Goal: Register for event/course

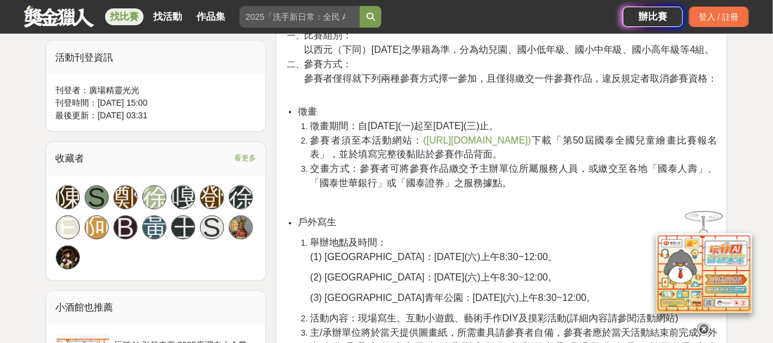
scroll to position [670, 0]
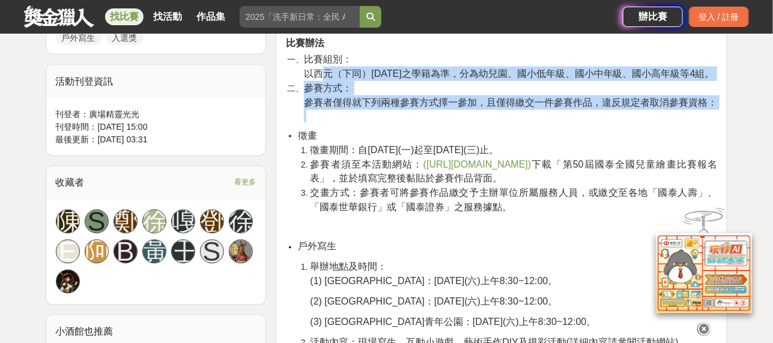
drag, startPoint x: 318, startPoint y: 66, endPoint x: 672, endPoint y: 137, distance: 361.0
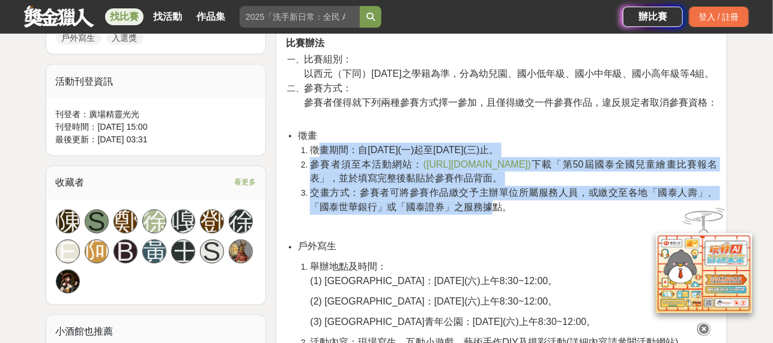
drag, startPoint x: 323, startPoint y: 165, endPoint x: 477, endPoint y: 223, distance: 165.1
click at [477, 215] on ol "徵畫期間：自[DATE](一)起至[DATE](三)止。 參賽者須至本活動網站： ([URL][DOMAIN_NAME]) 下載「第50屆國泰全國兒童繪畫比賽…" at bounding box center [507, 179] width 419 height 72
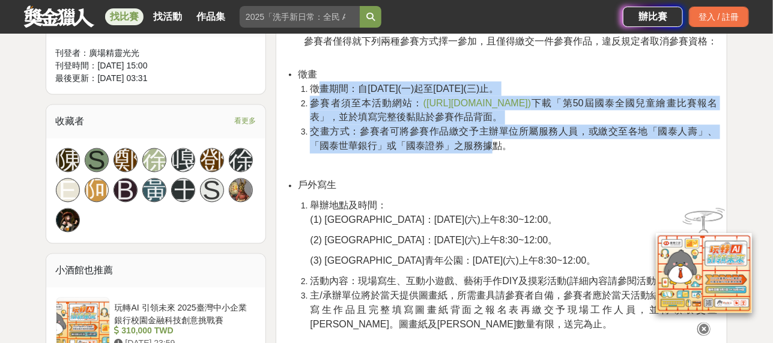
scroll to position [790, 0]
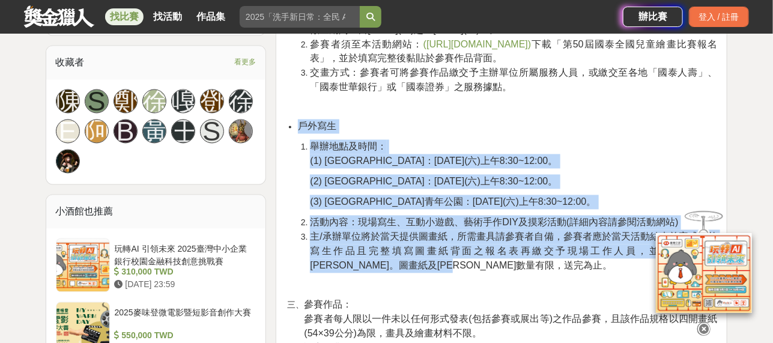
drag, startPoint x: 297, startPoint y: 135, endPoint x: 468, endPoint y: 278, distance: 222.6
copy div "戶外寫生 舉辦地點及時間： (1) [GEOGRAPHIC_DATA]台南公園：[DATE](六)上午8:30~12:00。 (2) [GEOGRAPHIC_…"
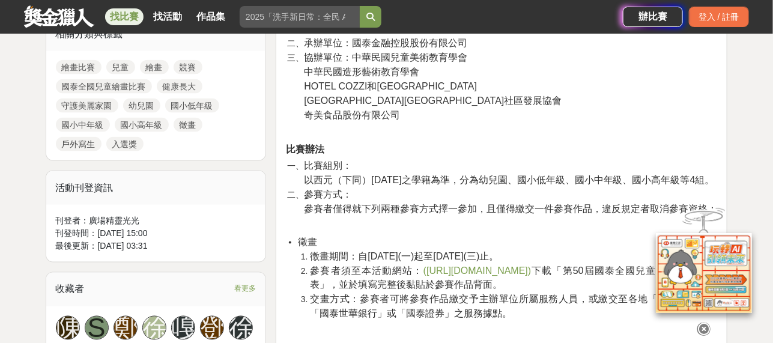
scroll to position [721, 0]
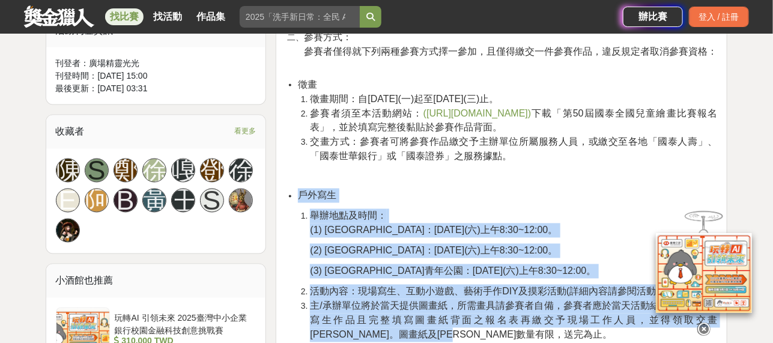
click at [492, 118] on span "([URL][DOMAIN_NAME])" at bounding box center [478, 113] width 108 height 10
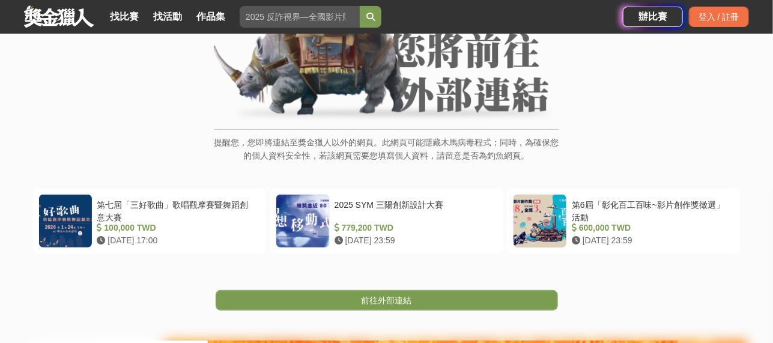
scroll to position [180, 0]
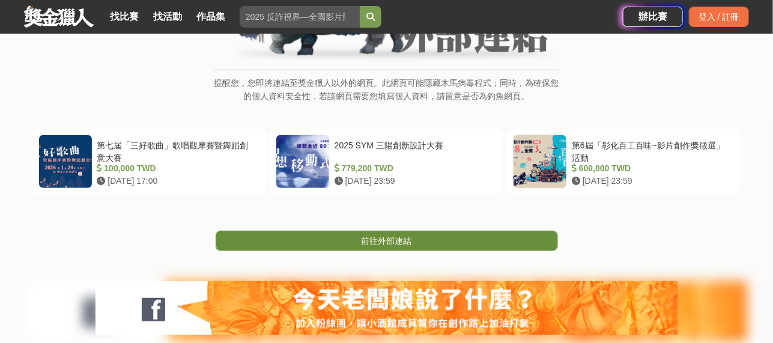
click at [392, 238] on span "前往外部連結" at bounding box center [387, 241] width 50 height 10
